Goal: Check status

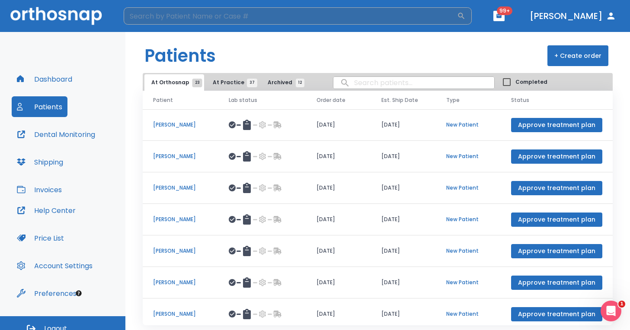
click at [155, 16] on input "search" at bounding box center [290, 15] width 333 height 17
click at [175, 16] on input "ade" at bounding box center [290, 15] width 332 height 17
type input "ade"
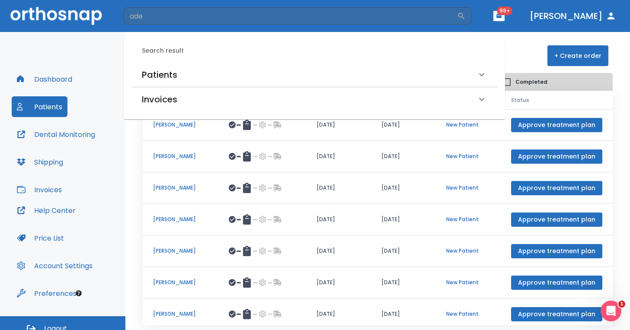
click at [163, 74] on h6 "Patients" at bounding box center [159, 75] width 35 height 14
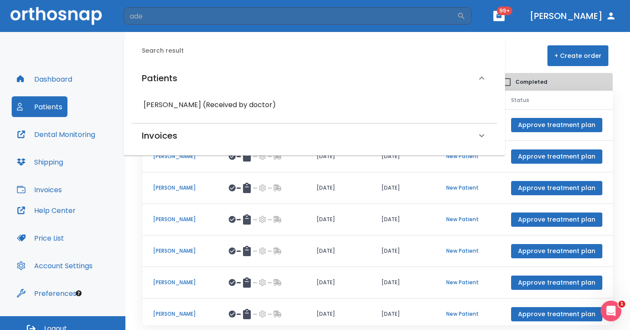
click at [168, 107] on h6 "[PERSON_NAME] (Received by doctor)" at bounding box center [315, 105] width 342 height 12
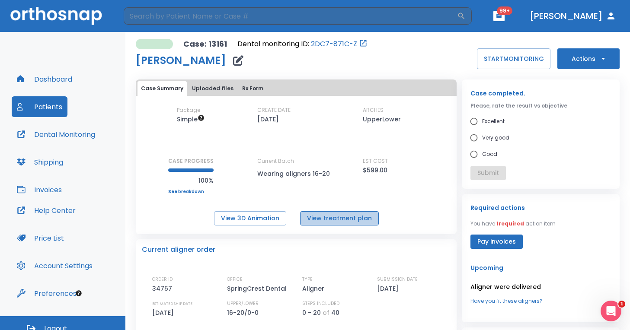
click at [342, 218] on button "View treatment plan" at bounding box center [339, 218] width 79 height 14
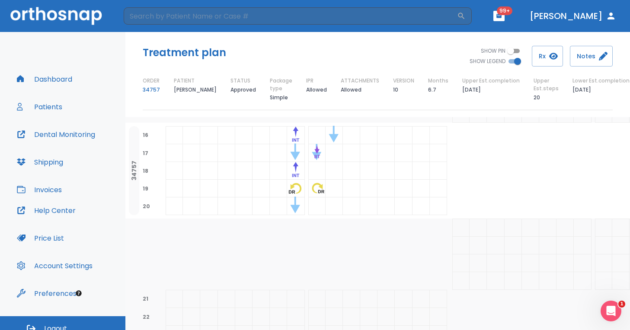
scroll to position [610, 0]
